Goal: Task Accomplishment & Management: Use online tool/utility

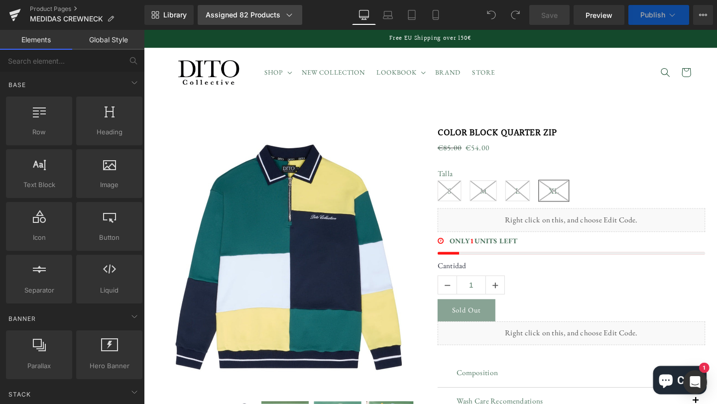
click at [231, 14] on div "Assigned 82 Products" at bounding box center [250, 15] width 89 height 10
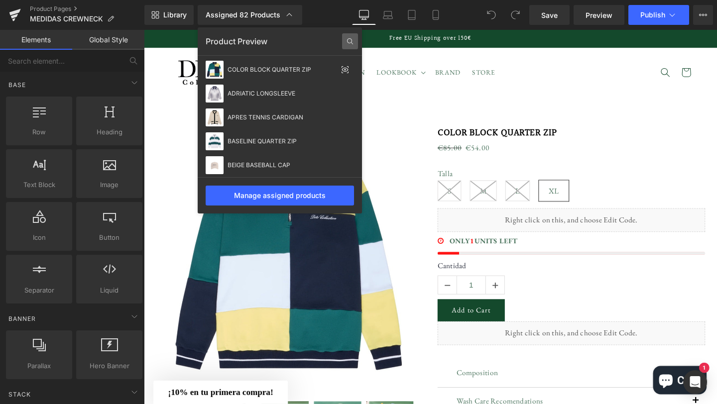
click at [347, 44] on icon at bounding box center [350, 41] width 16 height 16
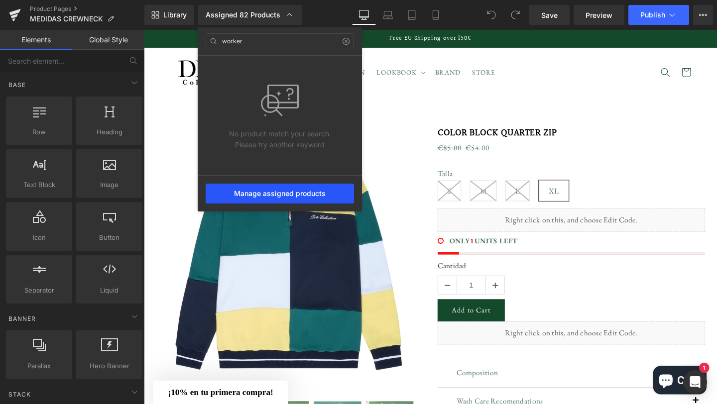
type input "worker"
click at [241, 194] on div "Manage assigned products" at bounding box center [280, 194] width 148 height 20
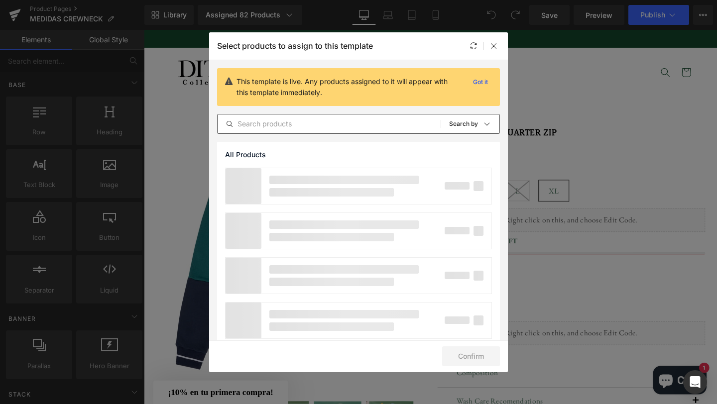
click at [264, 126] on input "text" at bounding box center [328, 124] width 223 height 12
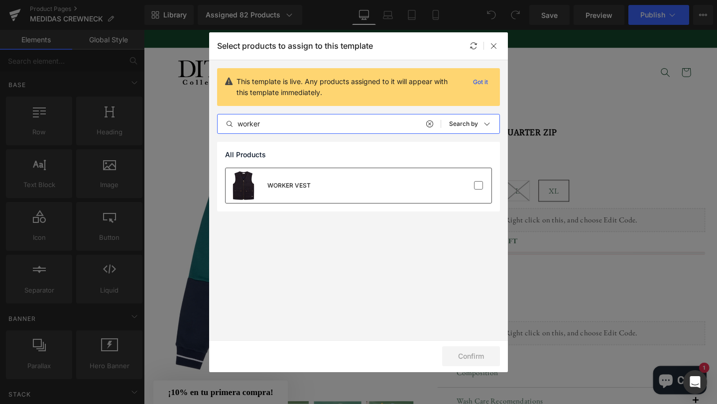
type input "worker"
click at [419, 194] on div "WORKER VEST" at bounding box center [358, 185] width 266 height 35
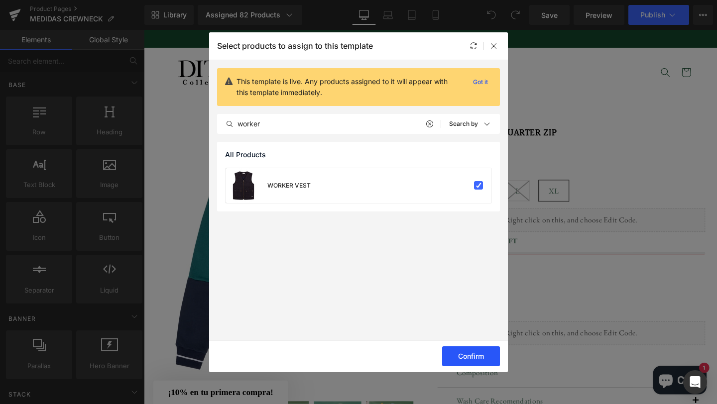
click at [478, 366] on button "Confirm" at bounding box center [471, 356] width 58 height 20
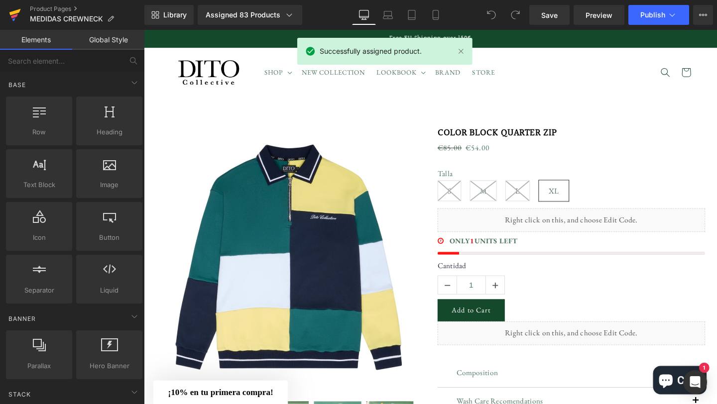
click at [18, 13] on icon at bounding box center [15, 14] width 12 height 25
